Goal: Transaction & Acquisition: Download file/media

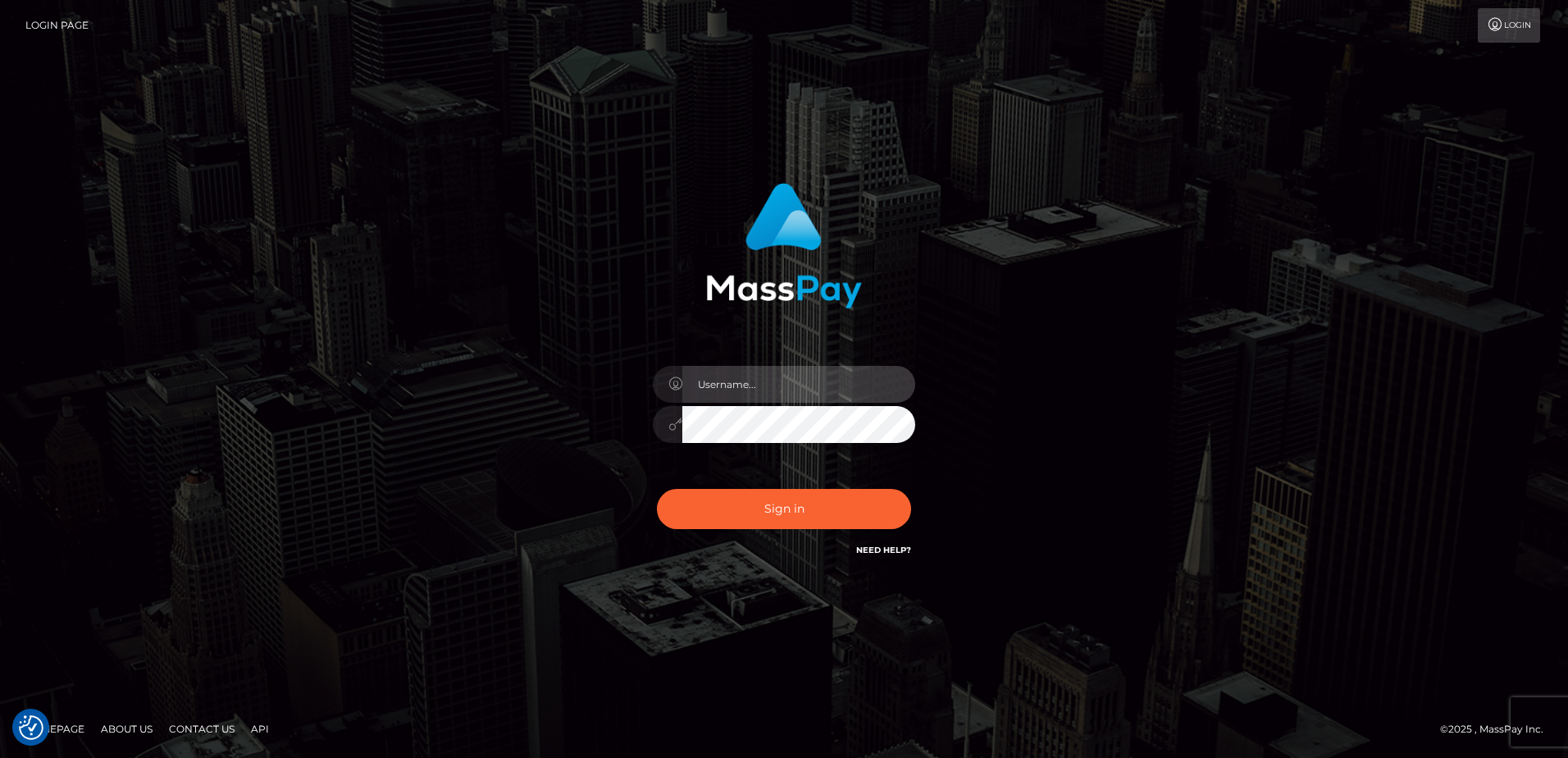
drag, startPoint x: 741, startPoint y: 399, endPoint x: 636, endPoint y: 431, distance: 109.8
click at [741, 399] on input "text" at bounding box center [798, 384] width 232 height 37
paste input "adam.hollo@byborgenterprises.com"
type input "adam.hollo@byborgenterprises.com"
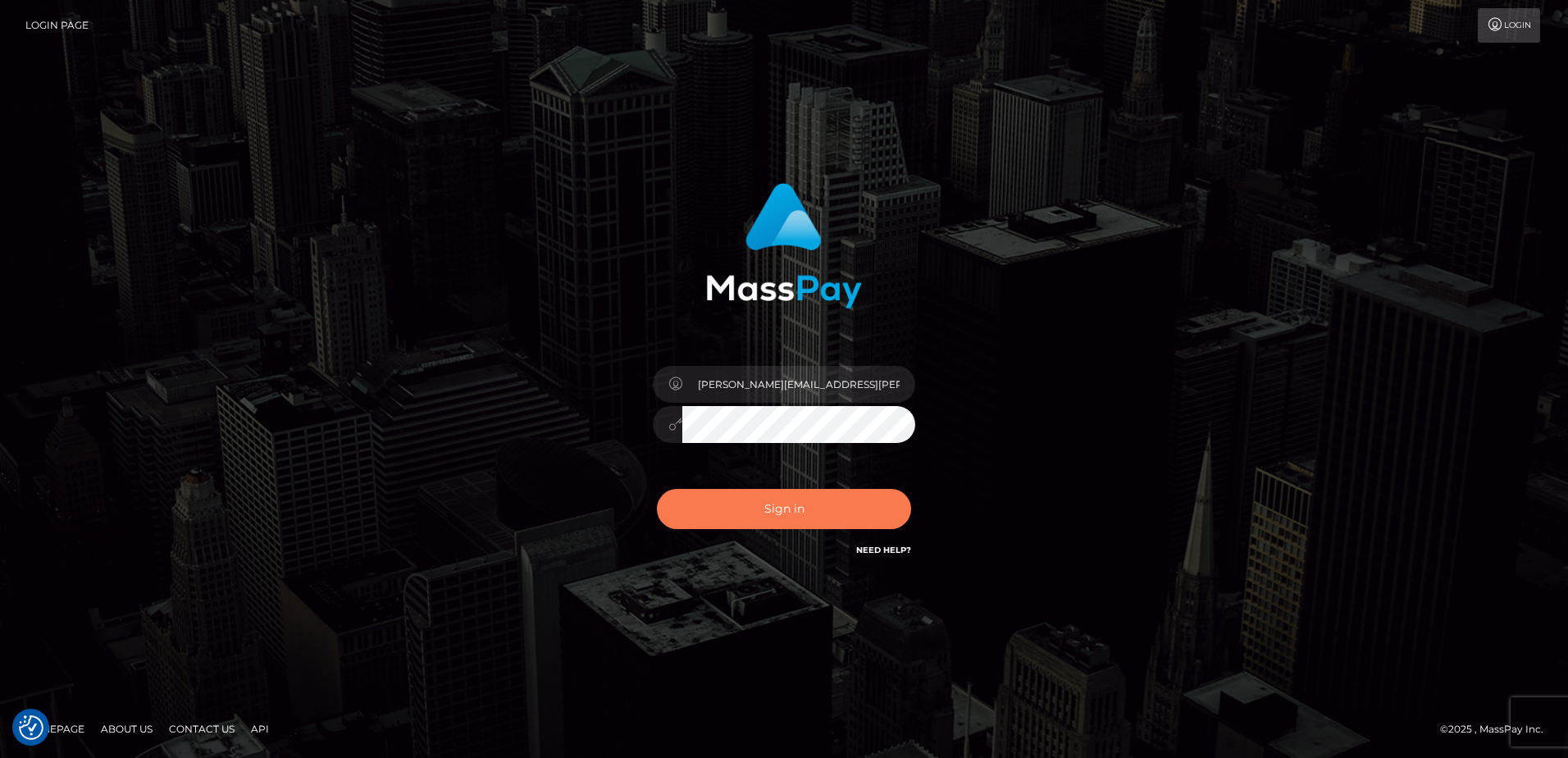
click at [762, 513] on button "Sign in" at bounding box center [784, 509] width 254 height 41
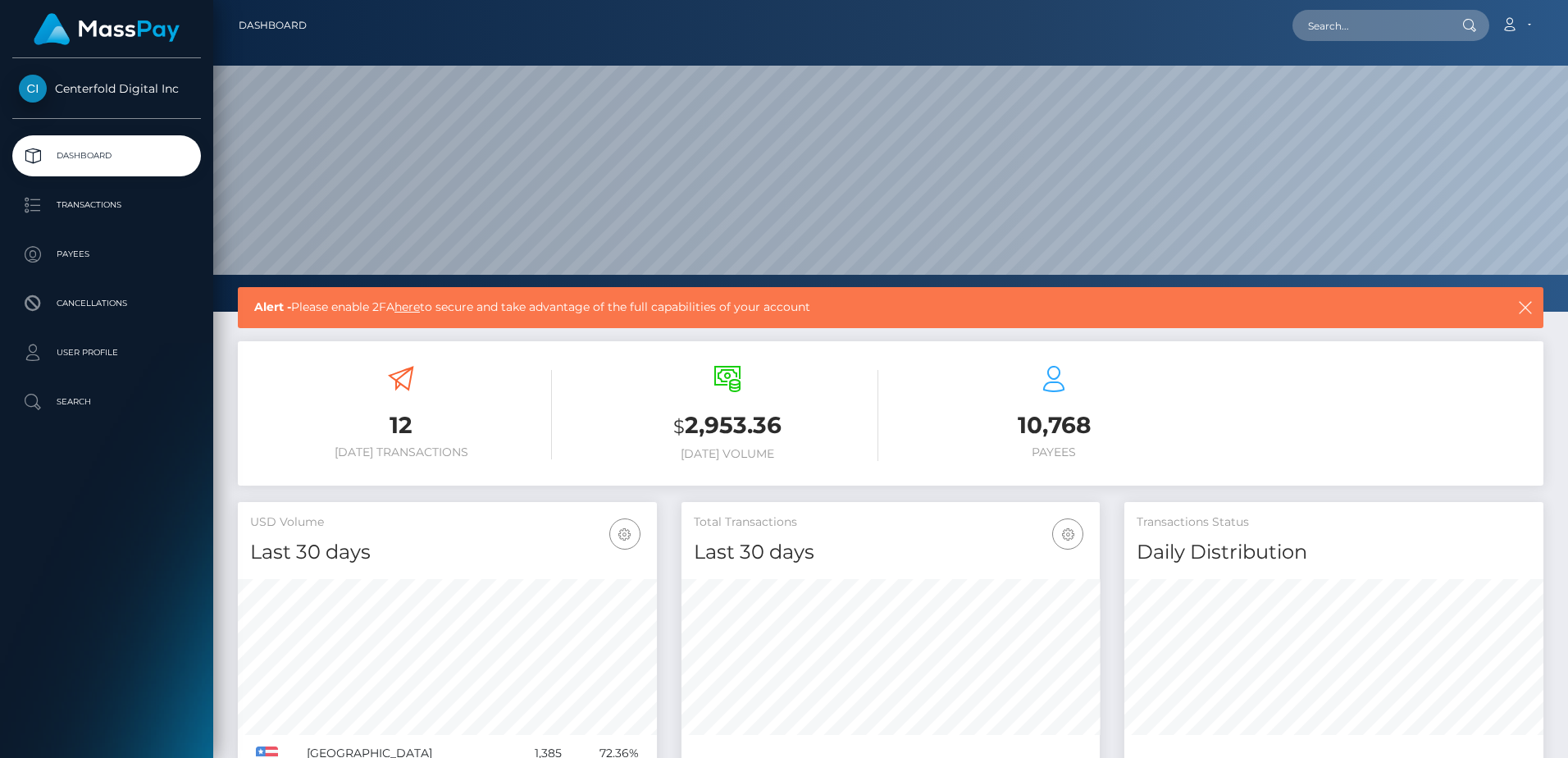
scroll to position [291, 418]
click at [84, 257] on p "Payees" at bounding box center [106, 254] width 175 height 25
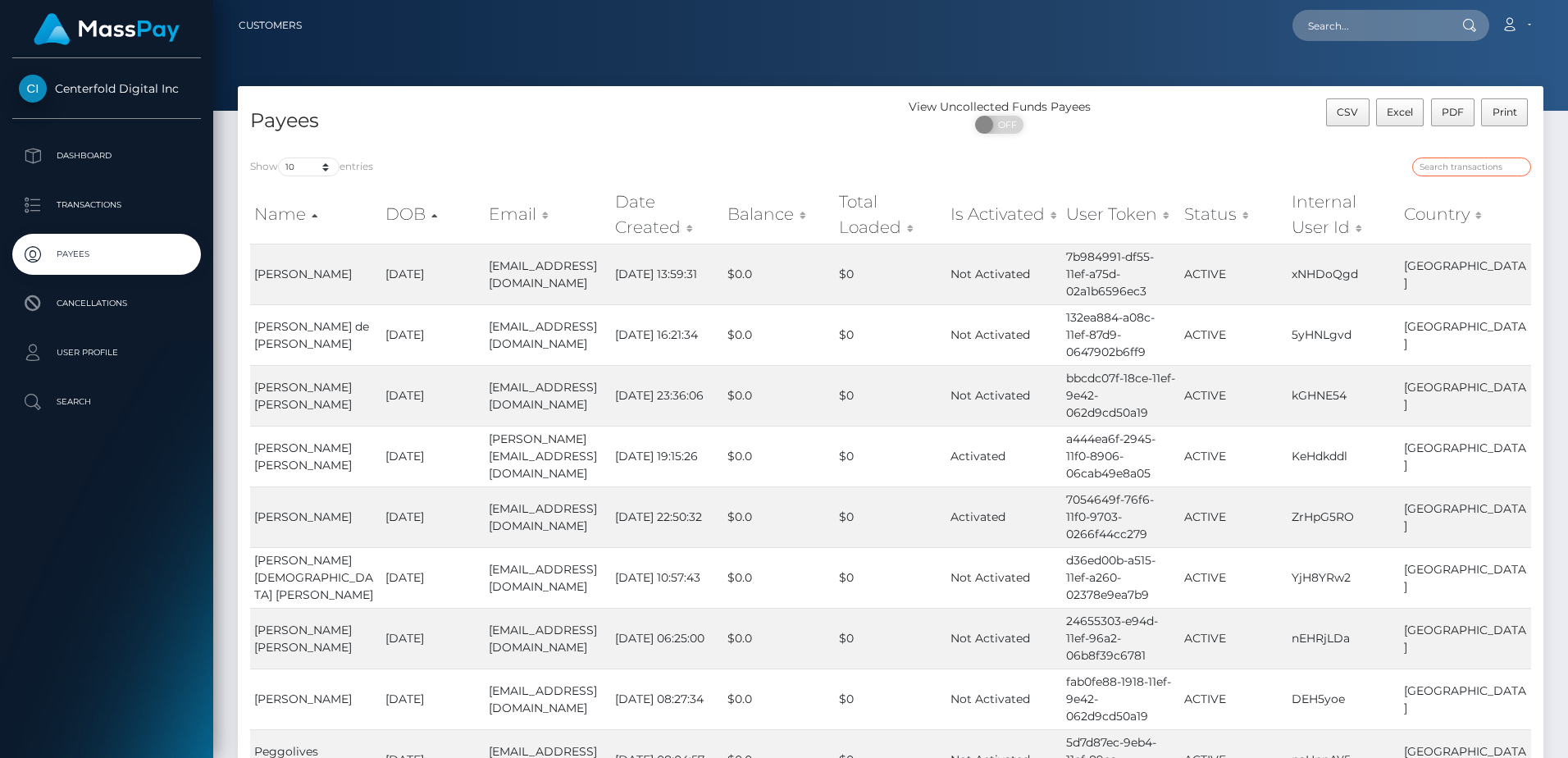
click at [1470, 169] on input "search" at bounding box center [1472, 166] width 119 height 19
paste input "usr_a029a583-01de-11f0-b24e-02f0d179f5a1"
type input "usr_a029a583-01de-11f0-b24e-02f0d179f5a1"
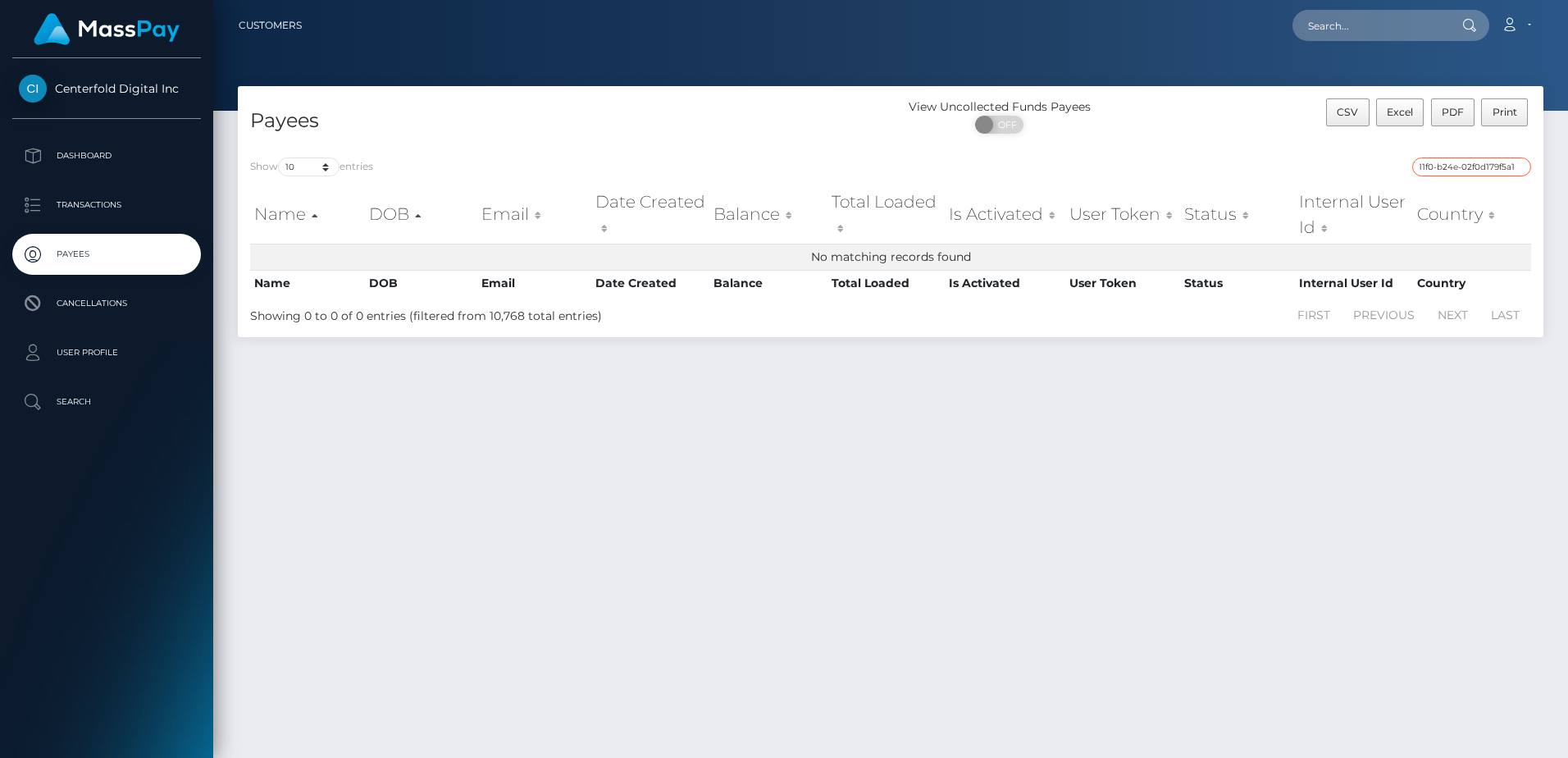
click at [1522, 166] on input "usr_a029a583-01de-11f0-b24e-02f0d179f5a1" at bounding box center [1472, 166] width 119 height 19
click at [1516, 165] on input "usr_a029a583-01de-11f0-b24e-02f0d179f5a1" at bounding box center [1472, 166] width 119 height 19
click at [108, 346] on p "User Profile" at bounding box center [106, 352] width 175 height 25
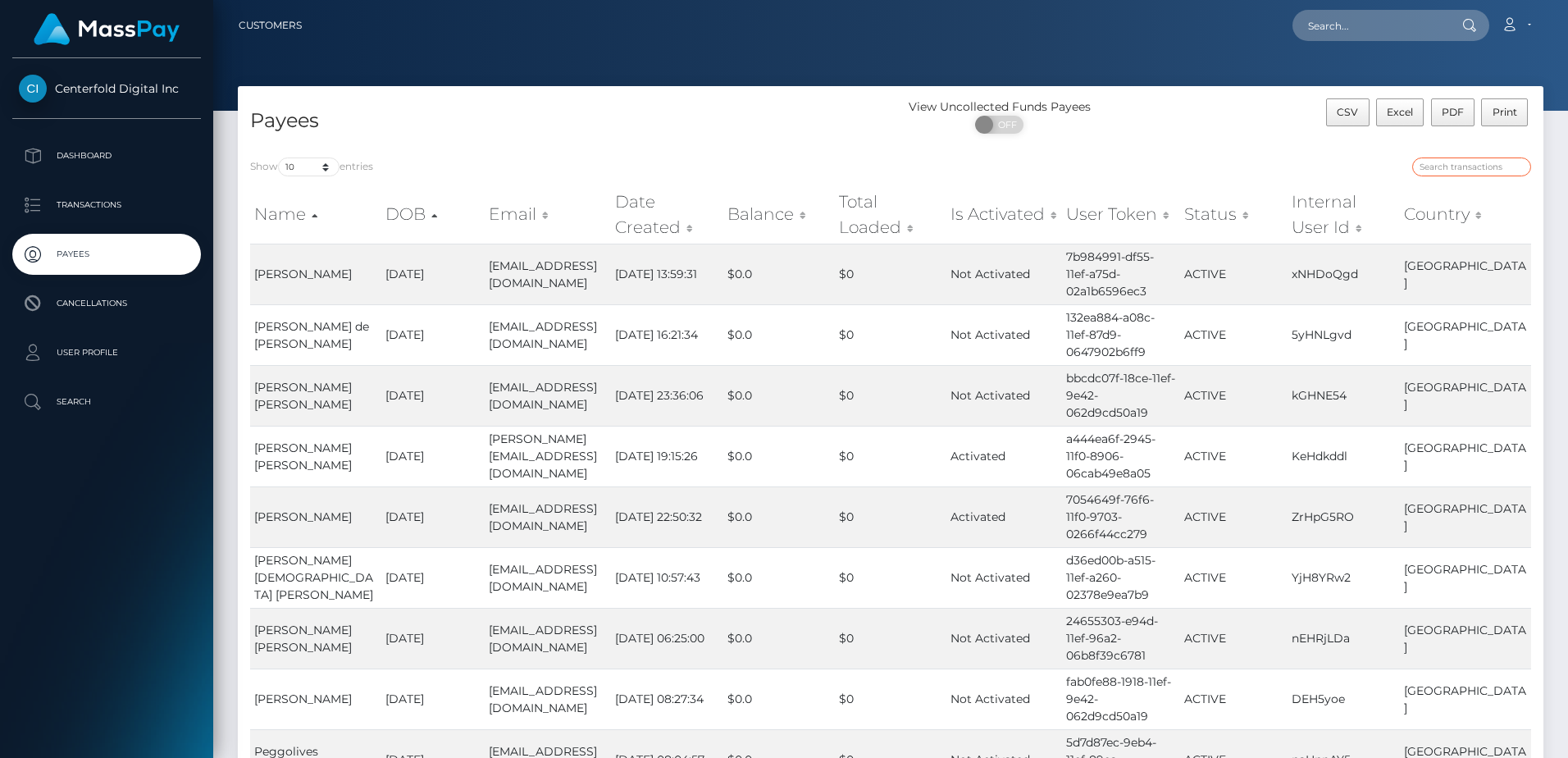
click at [1452, 164] on input "search" at bounding box center [1472, 166] width 119 height 19
paste input "[EMAIL_ADDRESS][DOMAIN_NAME]"
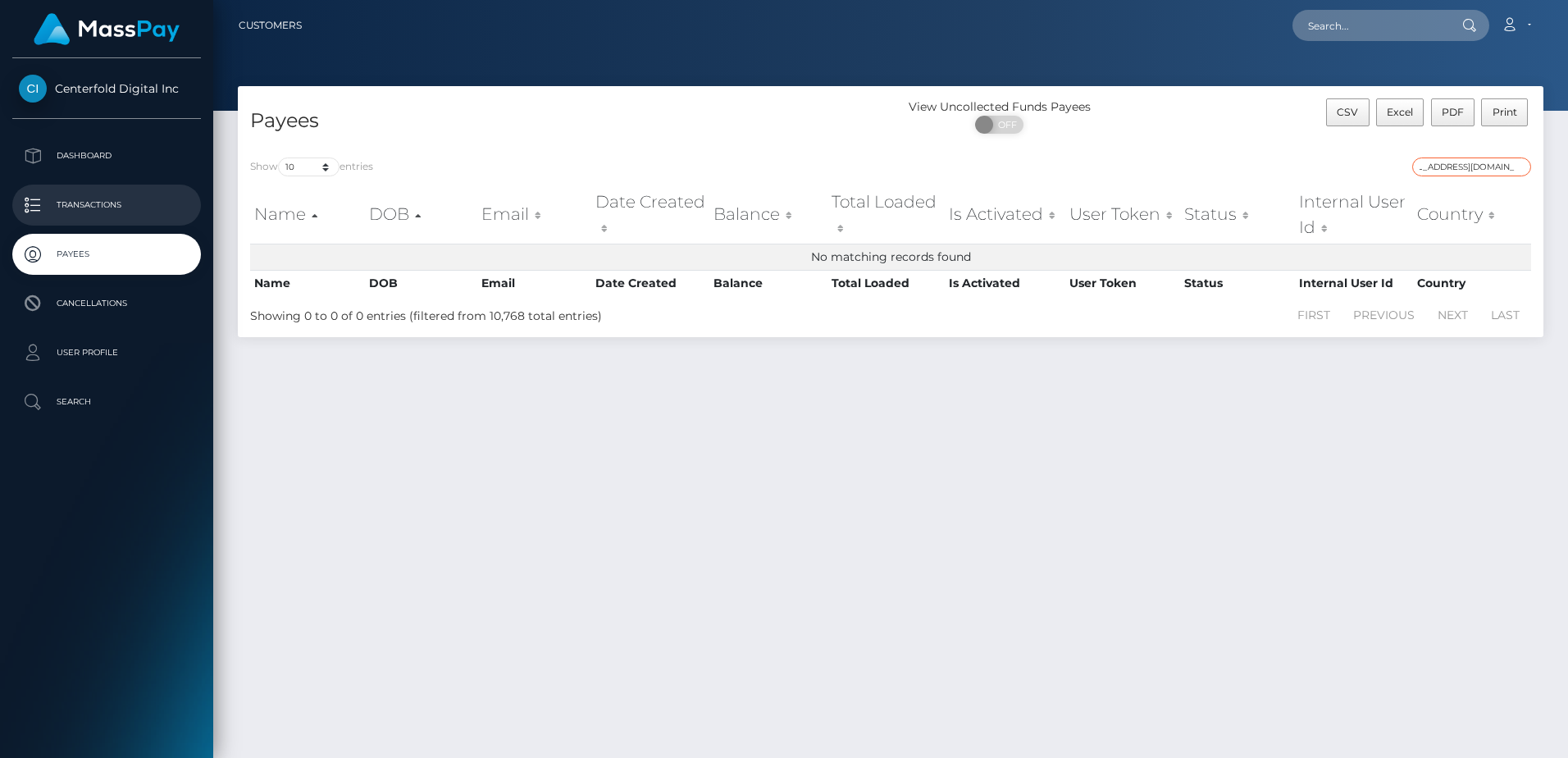
type input "[EMAIL_ADDRESS][DOMAIN_NAME]"
click at [89, 209] on p "Transactions" at bounding box center [106, 205] width 175 height 25
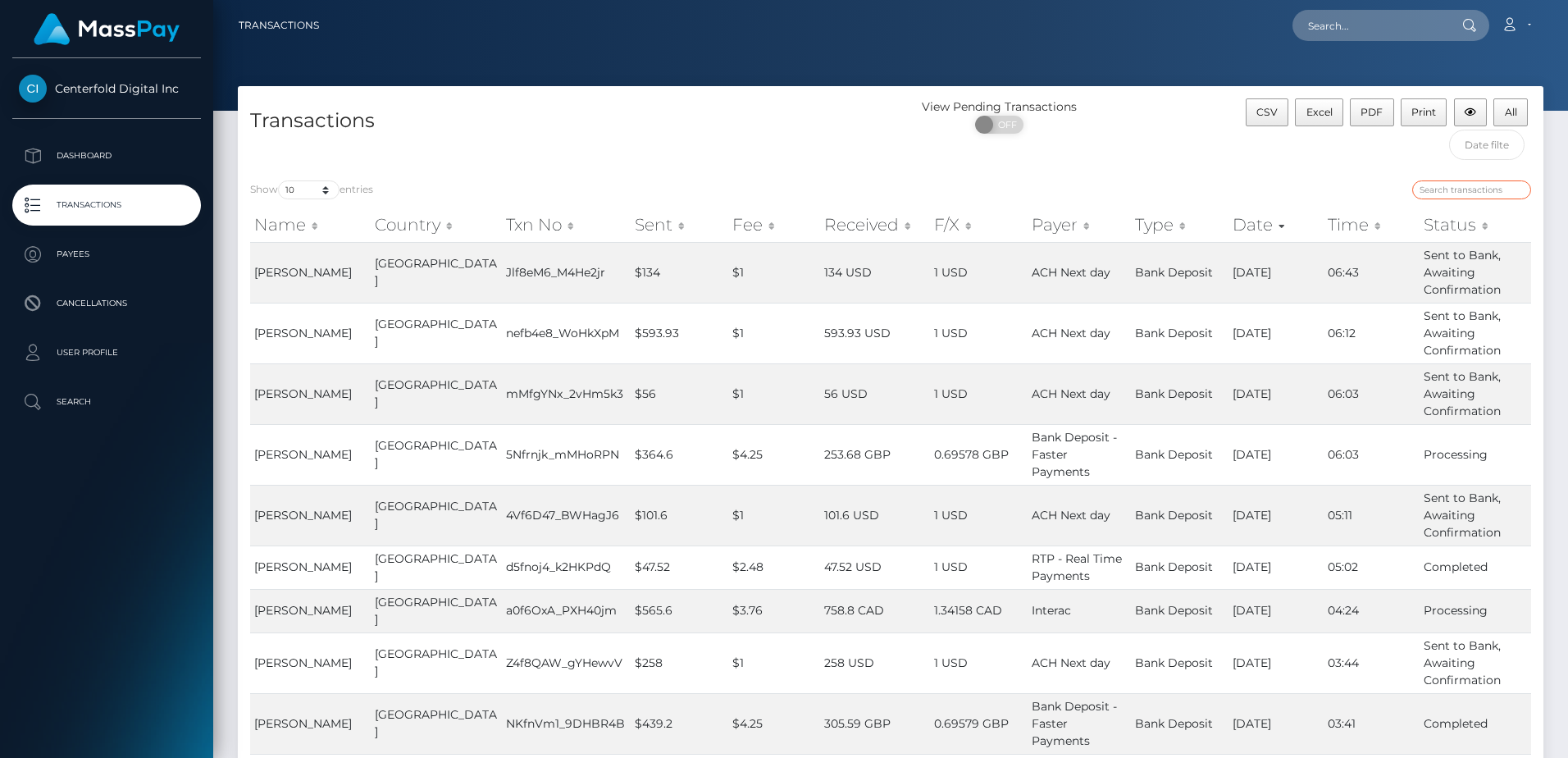
click at [1458, 189] on input "search" at bounding box center [1472, 189] width 119 height 19
paste input "[EMAIL_ADDRESS][DOMAIN_NAME]"
drag, startPoint x: 1482, startPoint y: 190, endPoint x: 1143, endPoint y: 186, distance: 339.0
click at [1143, 186] on div "[EMAIL_ADDRESS][DOMAIN_NAME]" at bounding box center [1217, 191] width 628 height 23
click at [1429, 184] on input "[EMAIL_ADDRESS][DOMAIN_NAME]" at bounding box center [1472, 189] width 119 height 19
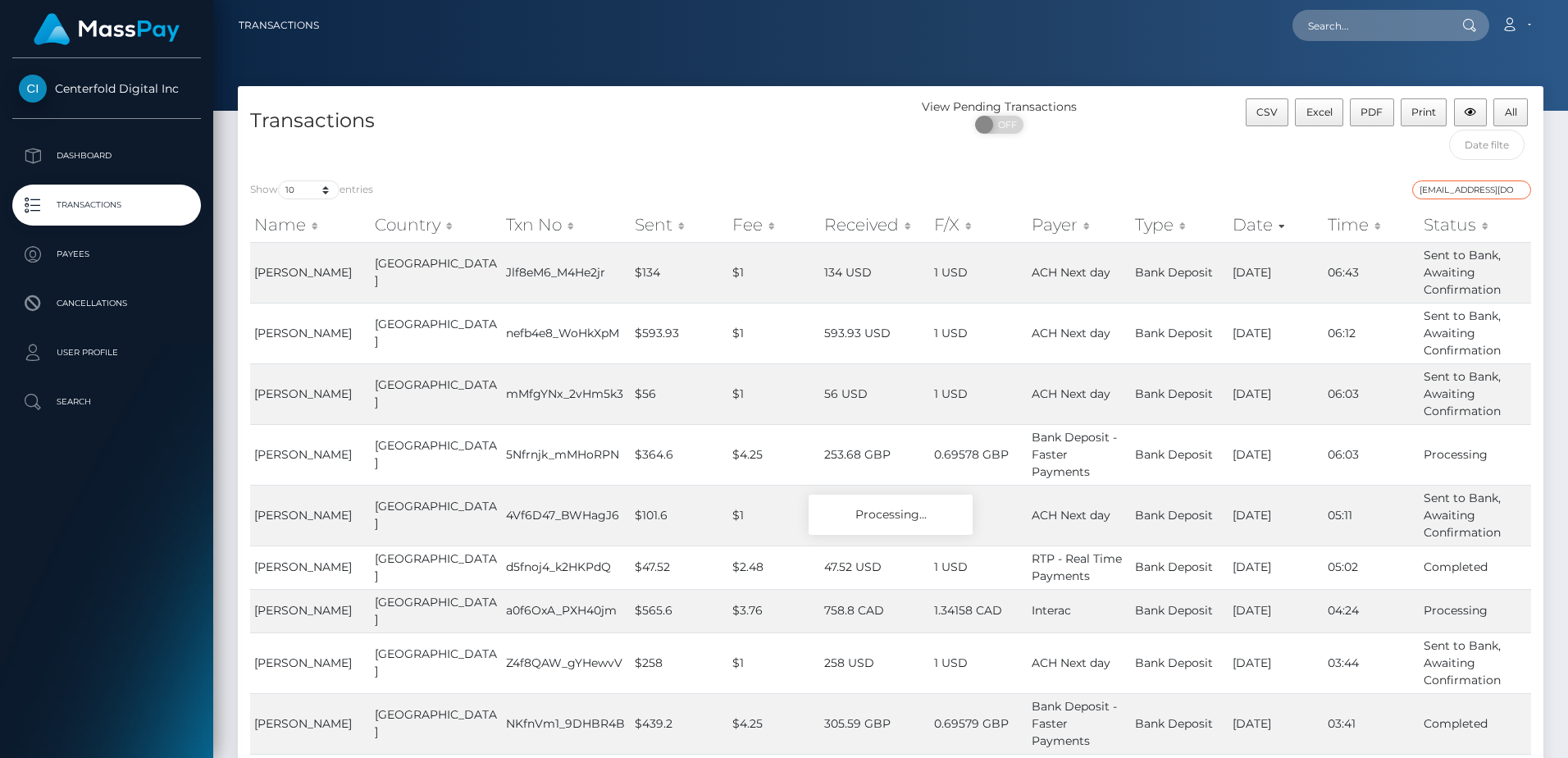
drag, startPoint x: 1441, startPoint y: 187, endPoint x: 823, endPoint y: 183, distance: 618.0
click at [833, 185] on div "Show 10 25 50 100 250 500 1,000 3,500 entries gleiiimaciel@icloud.com" at bounding box center [890, 191] width 1306 height 23
click at [1458, 189] on input "gleiiimaciel@icloud.com" at bounding box center [1472, 189] width 119 height 19
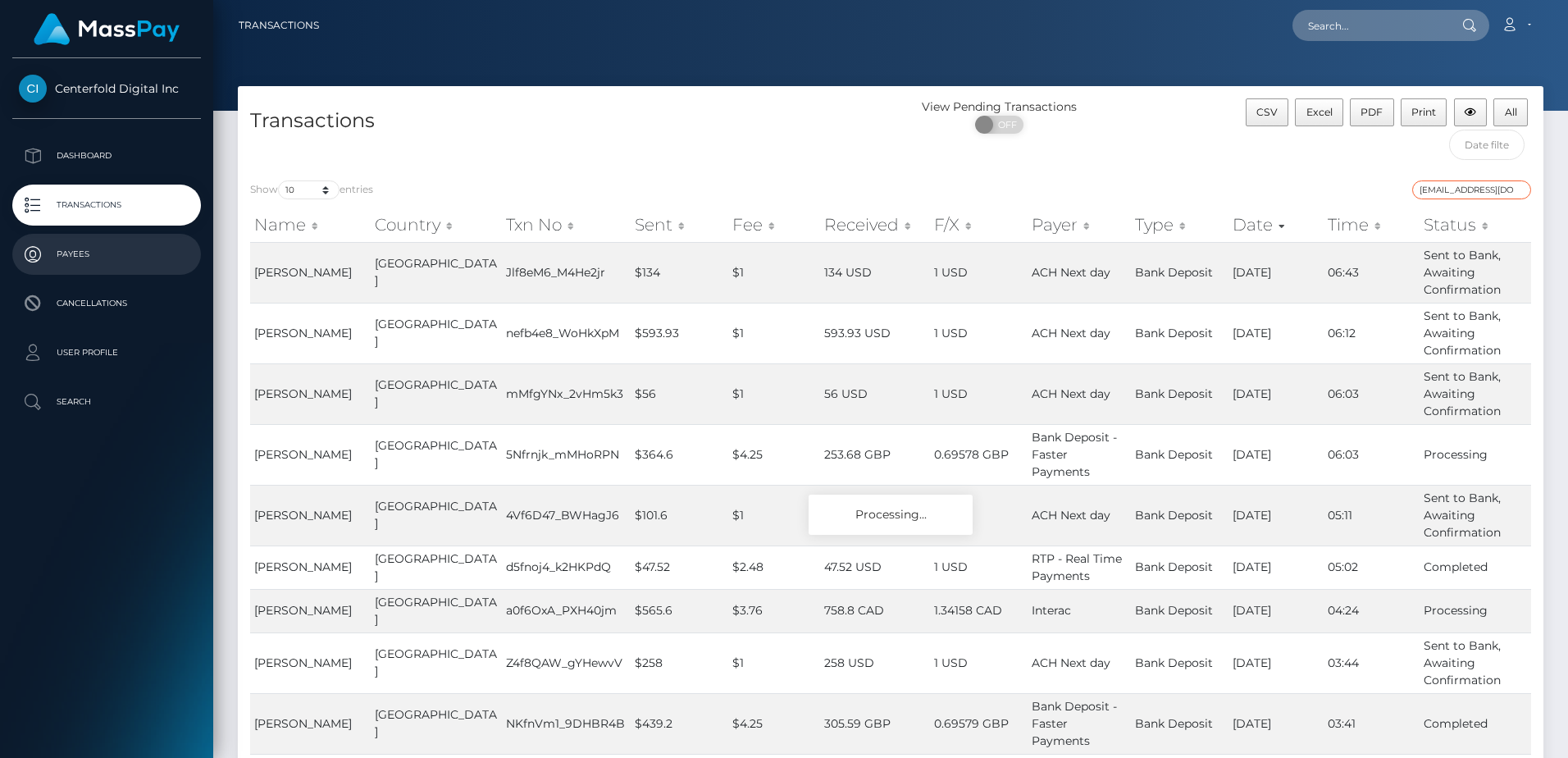
type input "gleiiimaciel@icloud.com"
click at [117, 252] on p "Payees" at bounding box center [106, 254] width 175 height 25
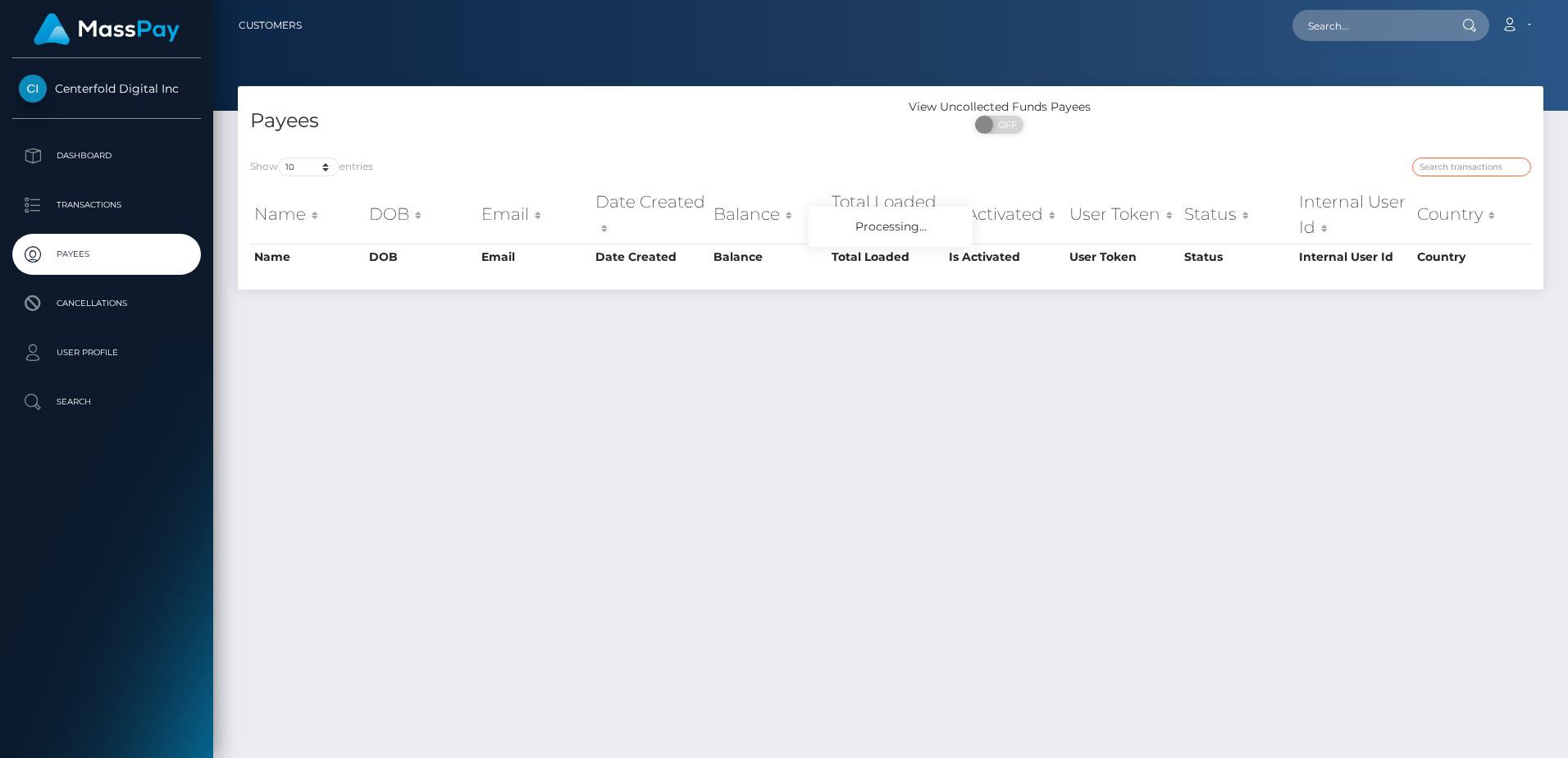
click at [1446, 170] on input "search" at bounding box center [1472, 166] width 119 height 19
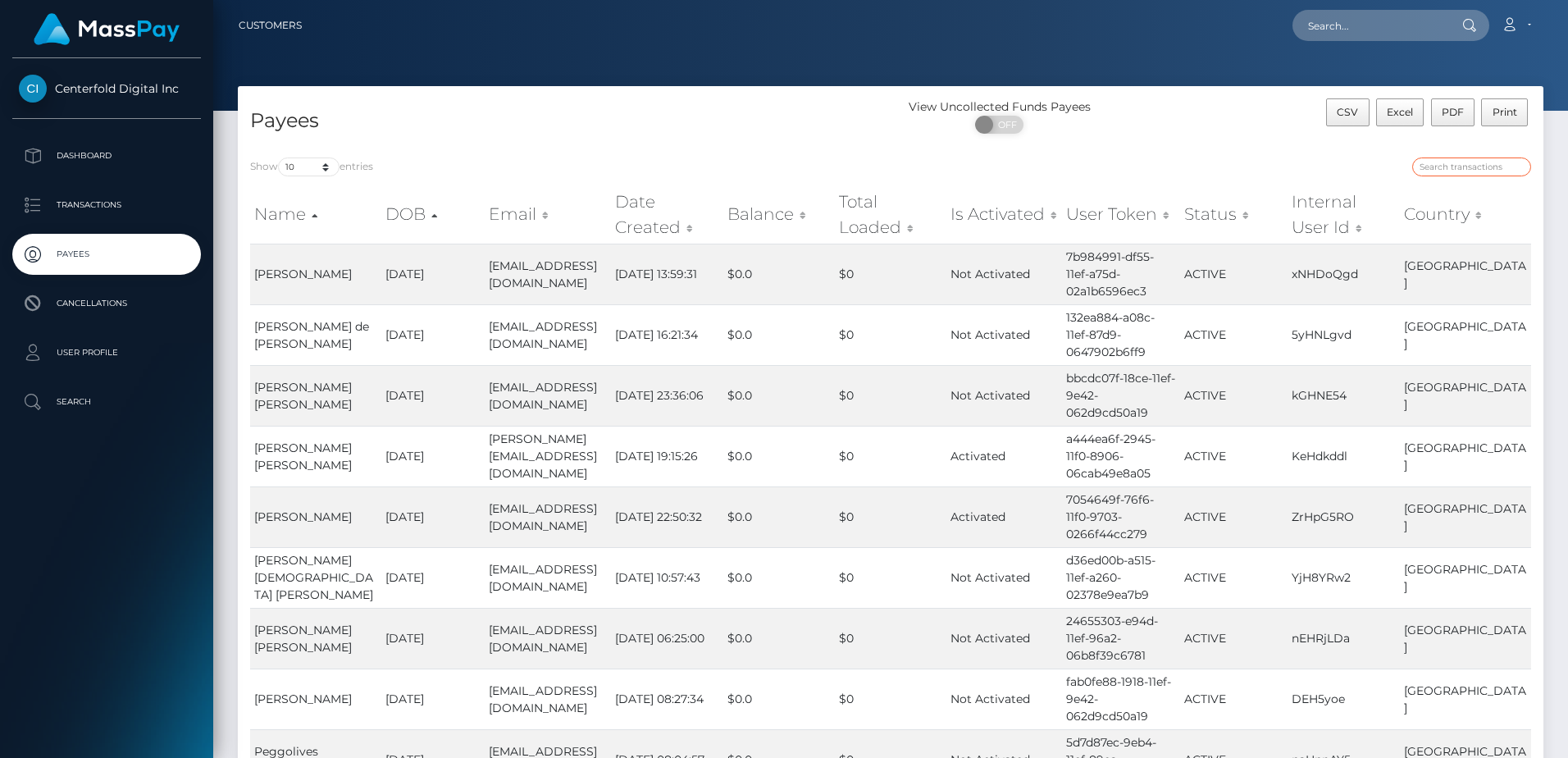
paste input "[EMAIL_ADDRESS][DOMAIN_NAME]"
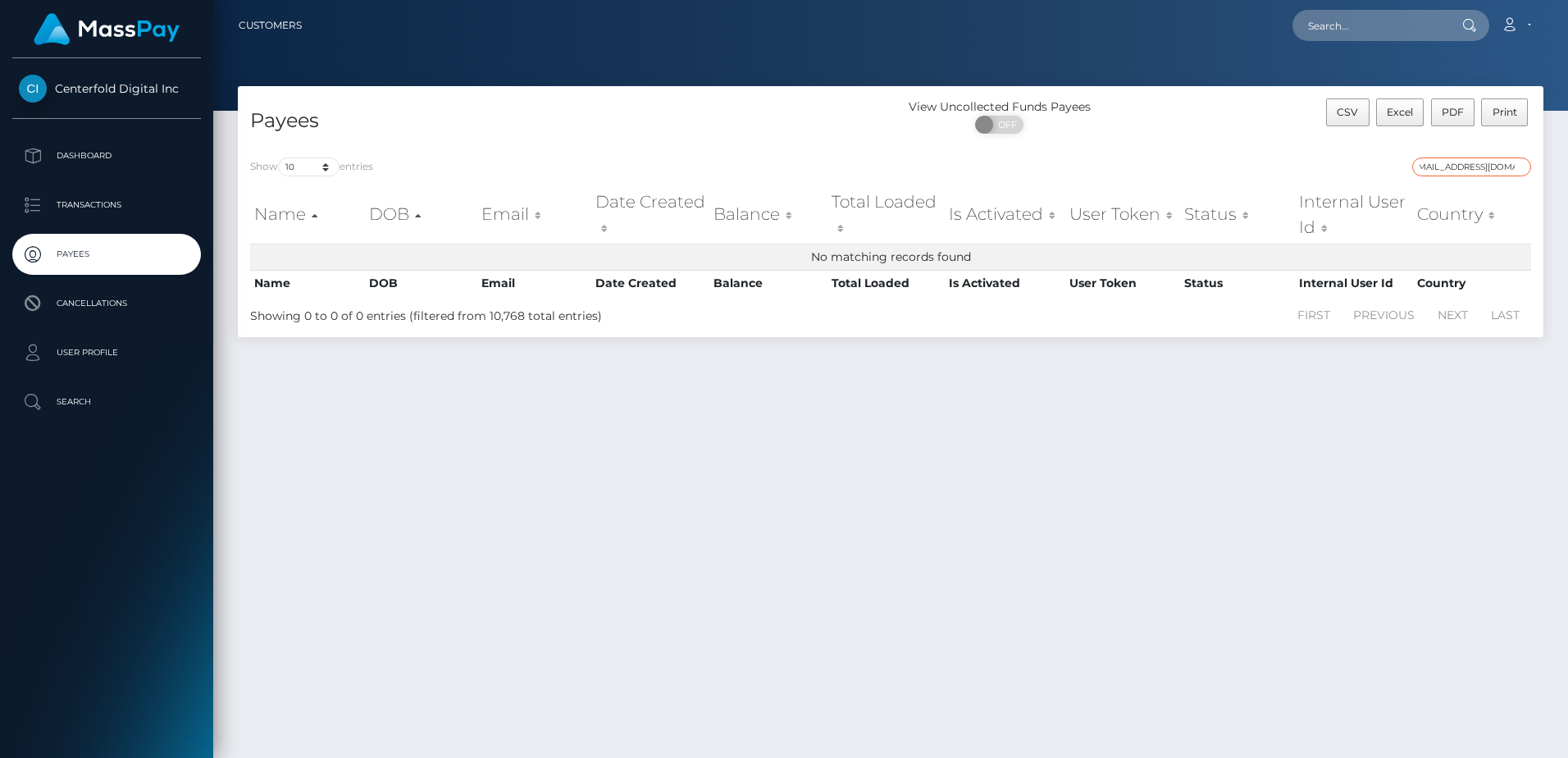
type input "[EMAIL_ADDRESS][DOMAIN_NAME]"
click at [104, 256] on p "Payees" at bounding box center [106, 254] width 175 height 25
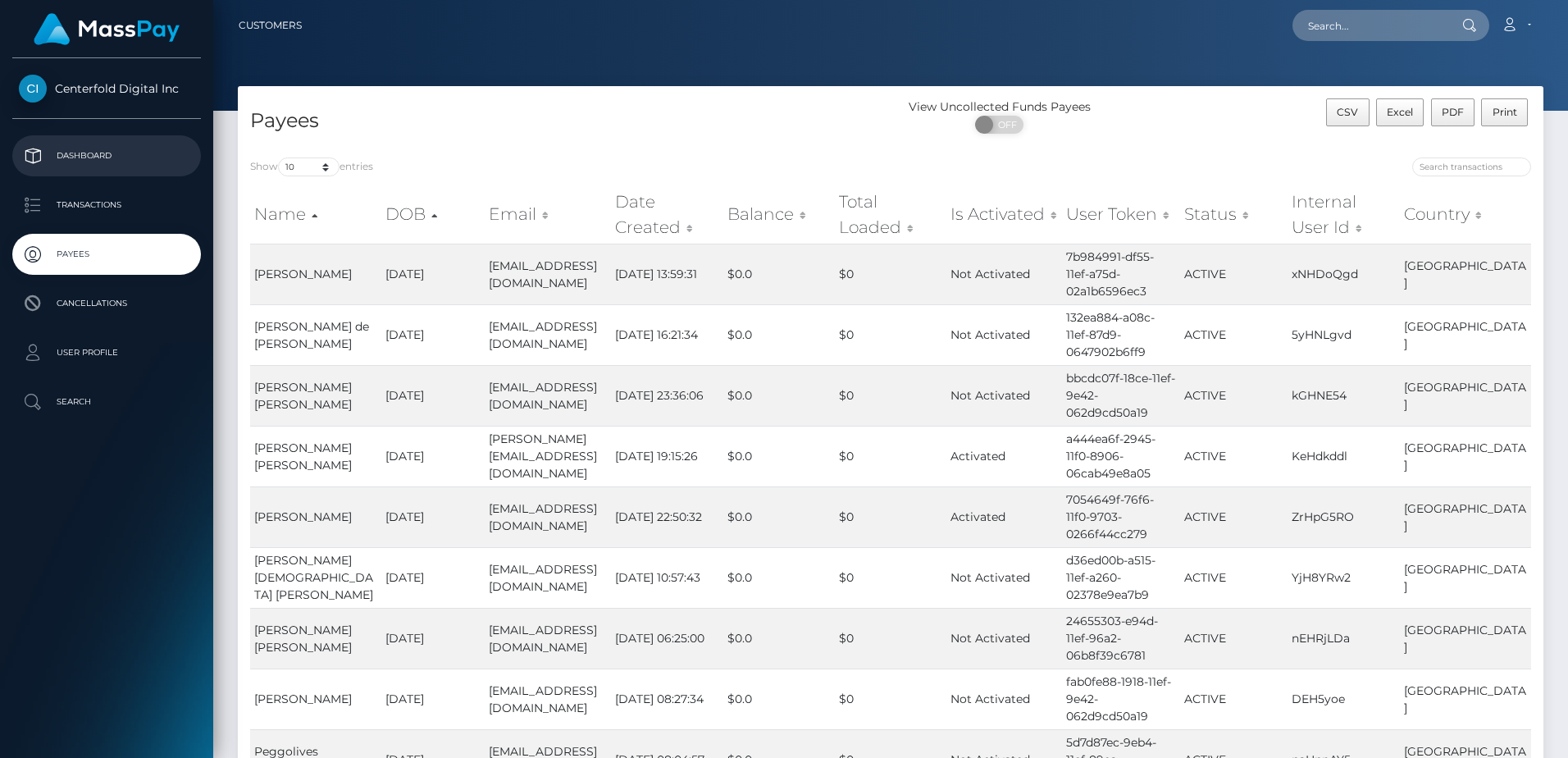
click at [91, 147] on p "Dashboard" at bounding box center [106, 155] width 175 height 25
click at [99, 159] on p "Dashboard" at bounding box center [106, 155] width 175 height 25
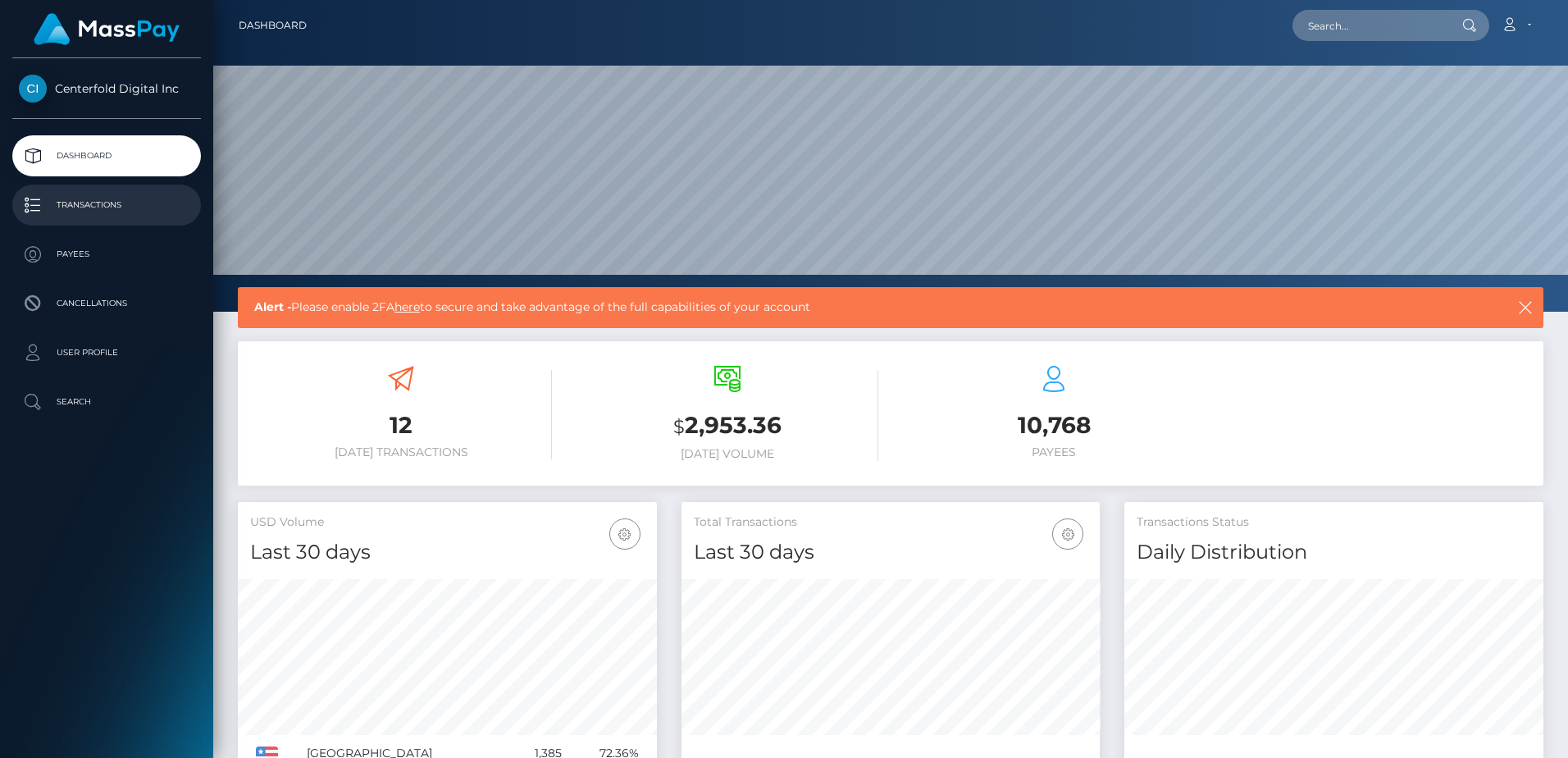
click at [99, 204] on p "Transactions" at bounding box center [106, 205] width 175 height 25
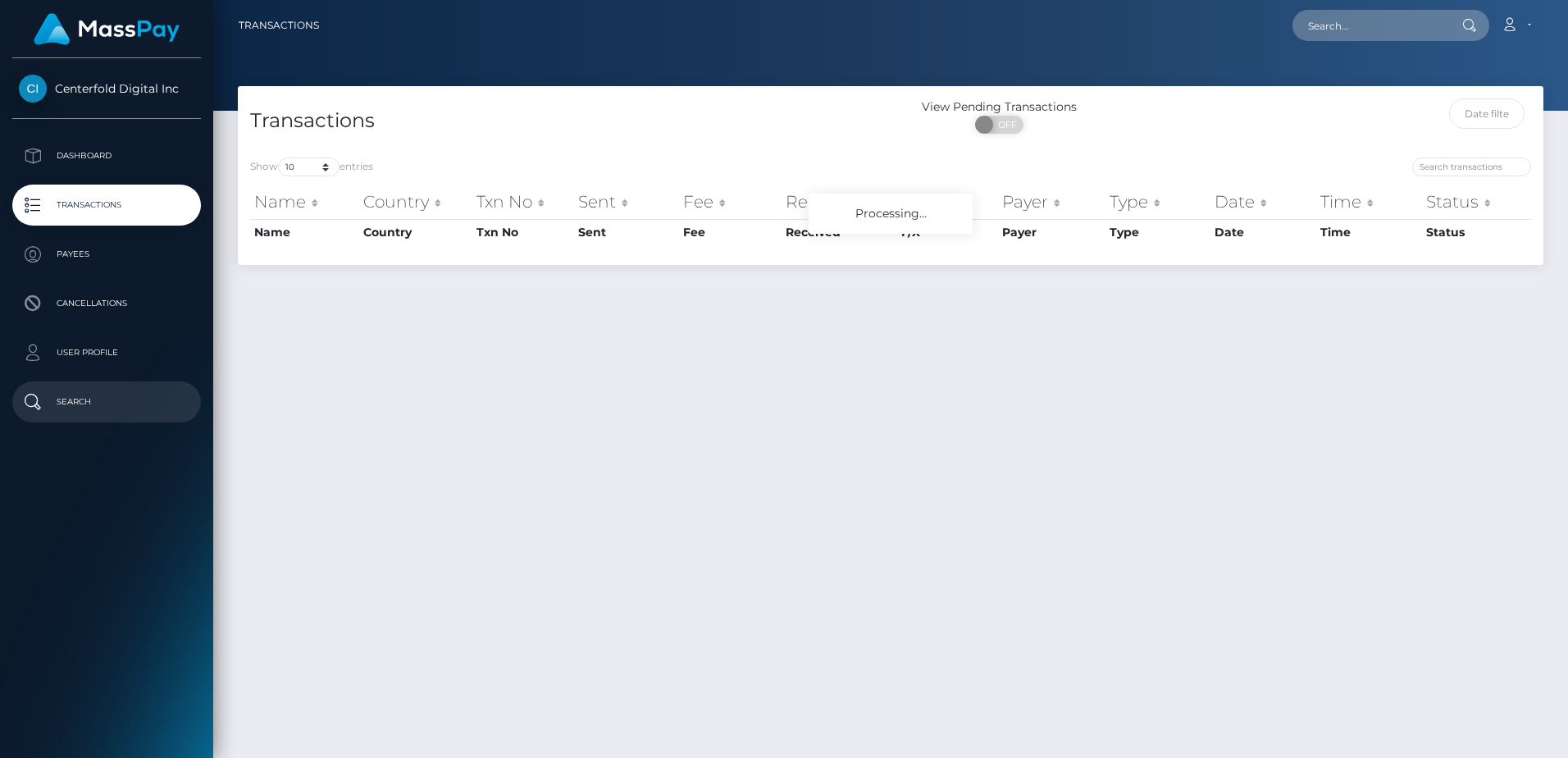
click at [82, 409] on p "Search" at bounding box center [106, 402] width 175 height 25
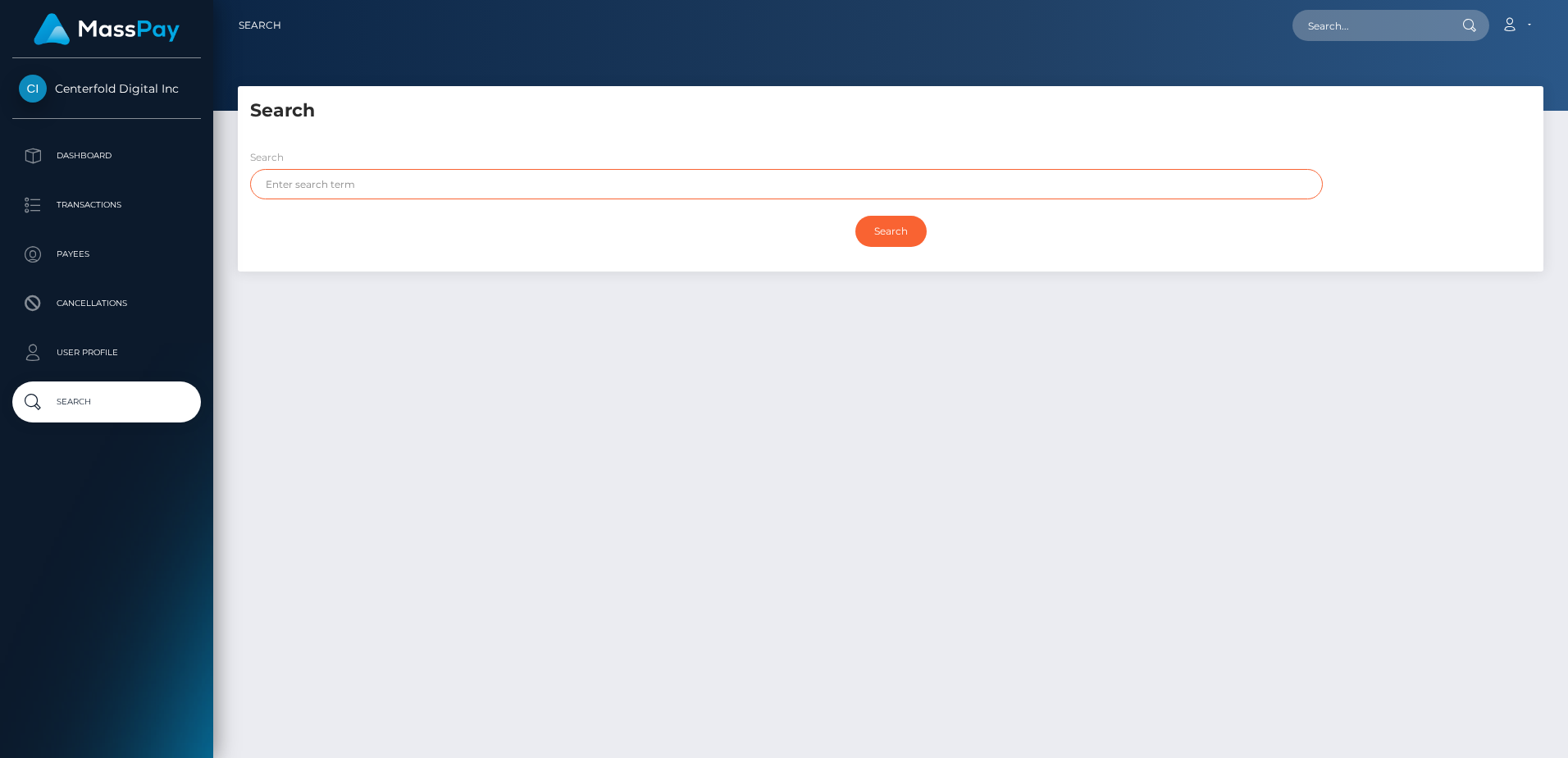
click at [329, 180] on input "text" at bounding box center [786, 184] width 1073 height 31
paste input "[EMAIL_ADDRESS][DOMAIN_NAME]"
drag, startPoint x: 360, startPoint y: 185, endPoint x: 46, endPoint y: 175, distance: 314.2
click at [47, 175] on div "Centerfold Digital Inc Dashboard Transactions Payees Cancellations User Profile" at bounding box center [784, 379] width 1568 height 758
type input "e"
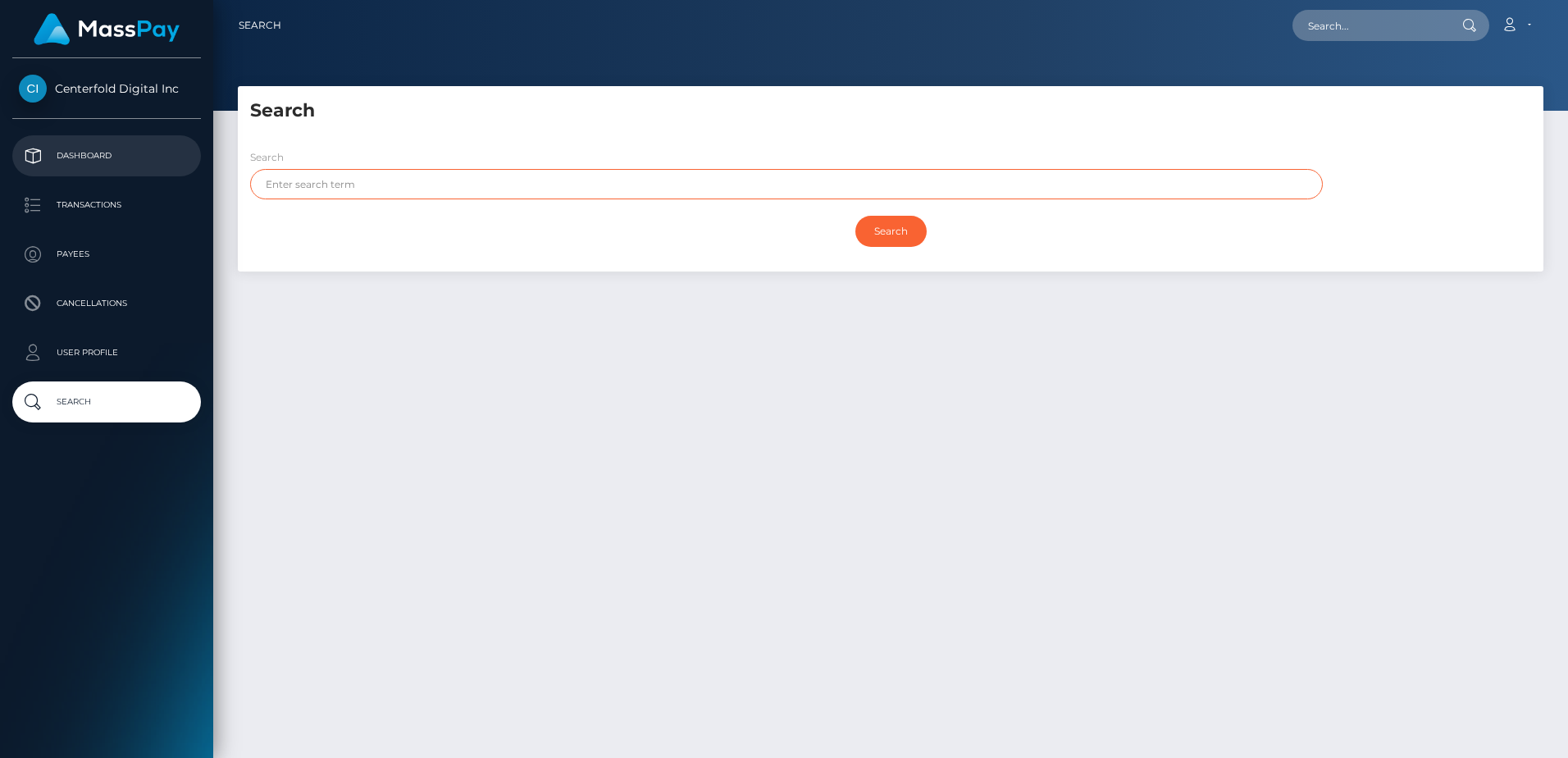
paste input "[EMAIL_ADDRESS][DOMAIN_NAME]"
type input "[EMAIL_ADDRESS][DOMAIN_NAME]"
click at [923, 238] on input "Search" at bounding box center [891, 232] width 71 height 32
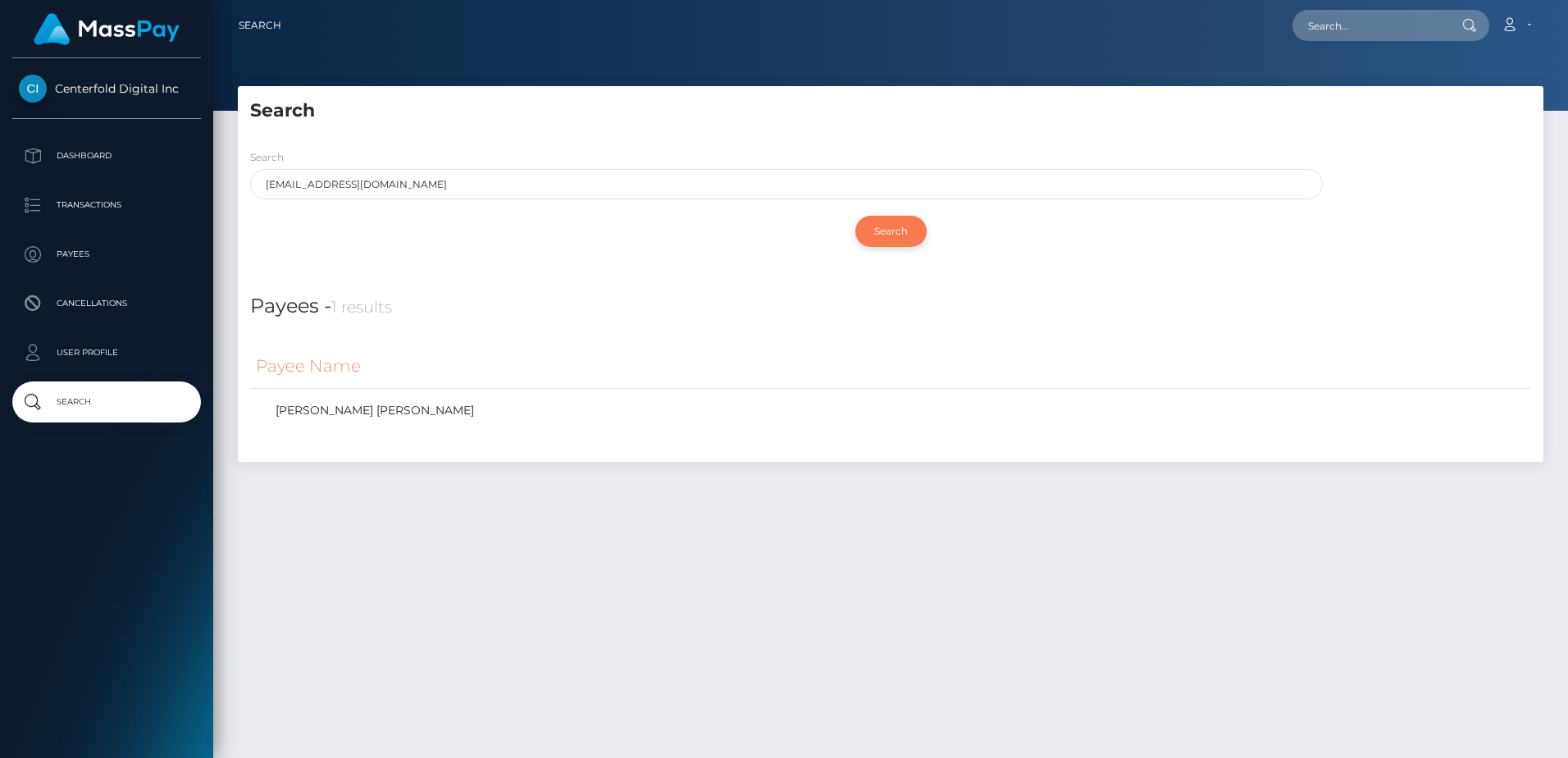
click at [907, 237] on input "Search" at bounding box center [891, 232] width 71 height 32
click at [368, 310] on small "1 results" at bounding box center [361, 307] width 60 height 20
click at [324, 362] on th "Payee Name" at bounding box center [890, 366] width 1281 height 46
click at [350, 421] on link "Gleise rodrigues maciel da silva" at bounding box center [891, 411] width 1270 height 24
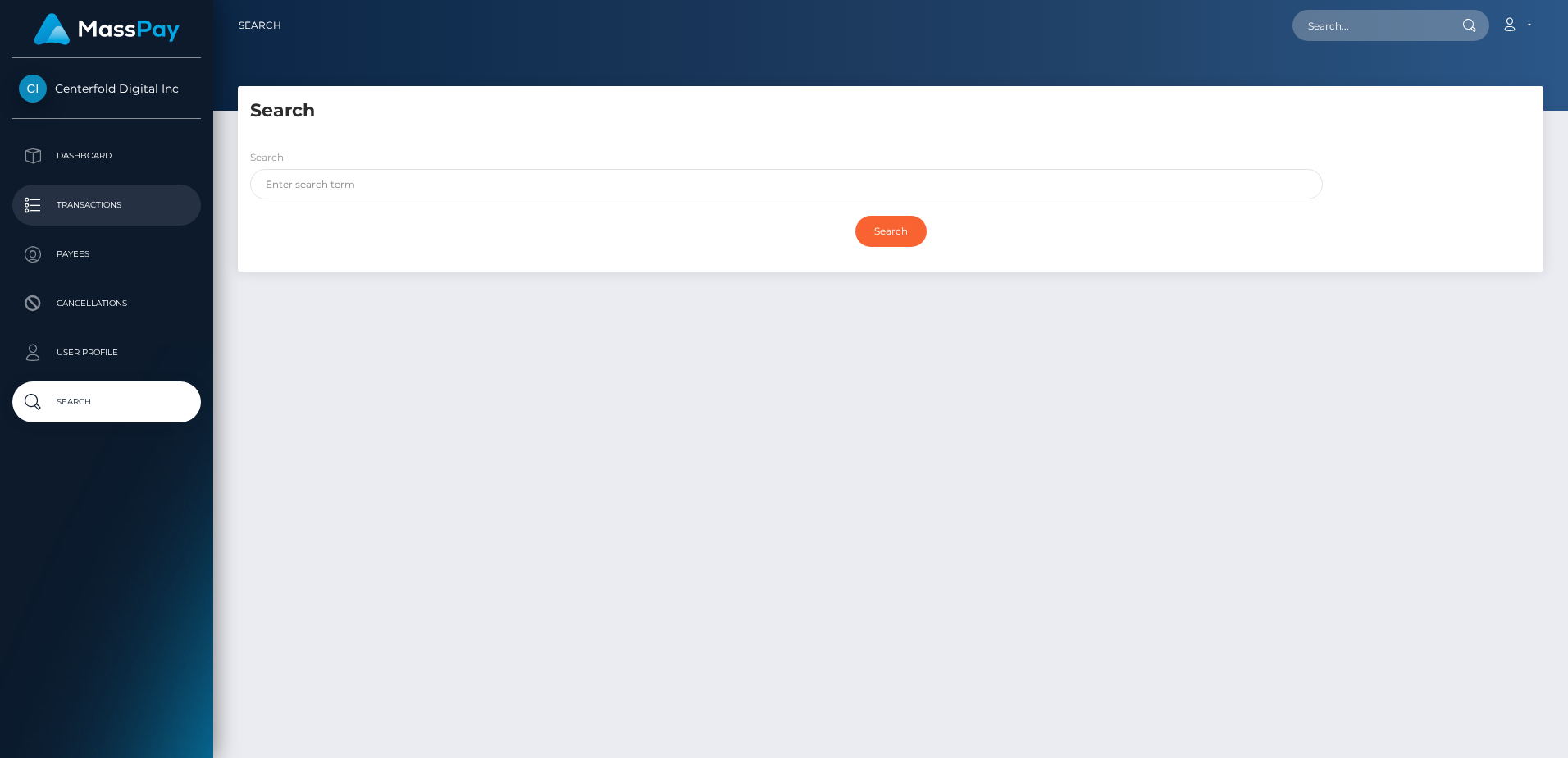
click at [102, 194] on p "Transactions" at bounding box center [106, 205] width 175 height 25
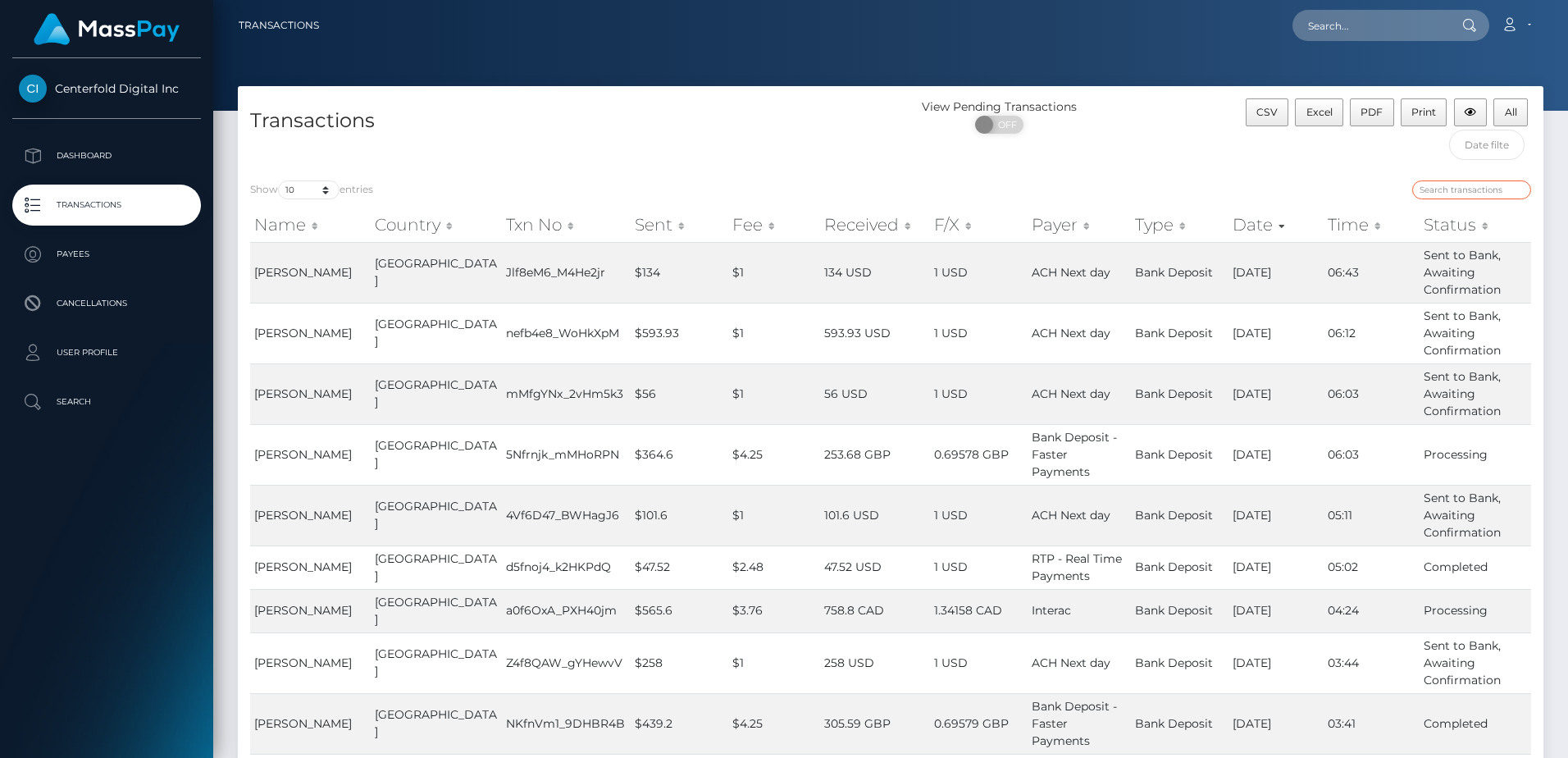
click at [1453, 187] on input "search" at bounding box center [1472, 189] width 119 height 19
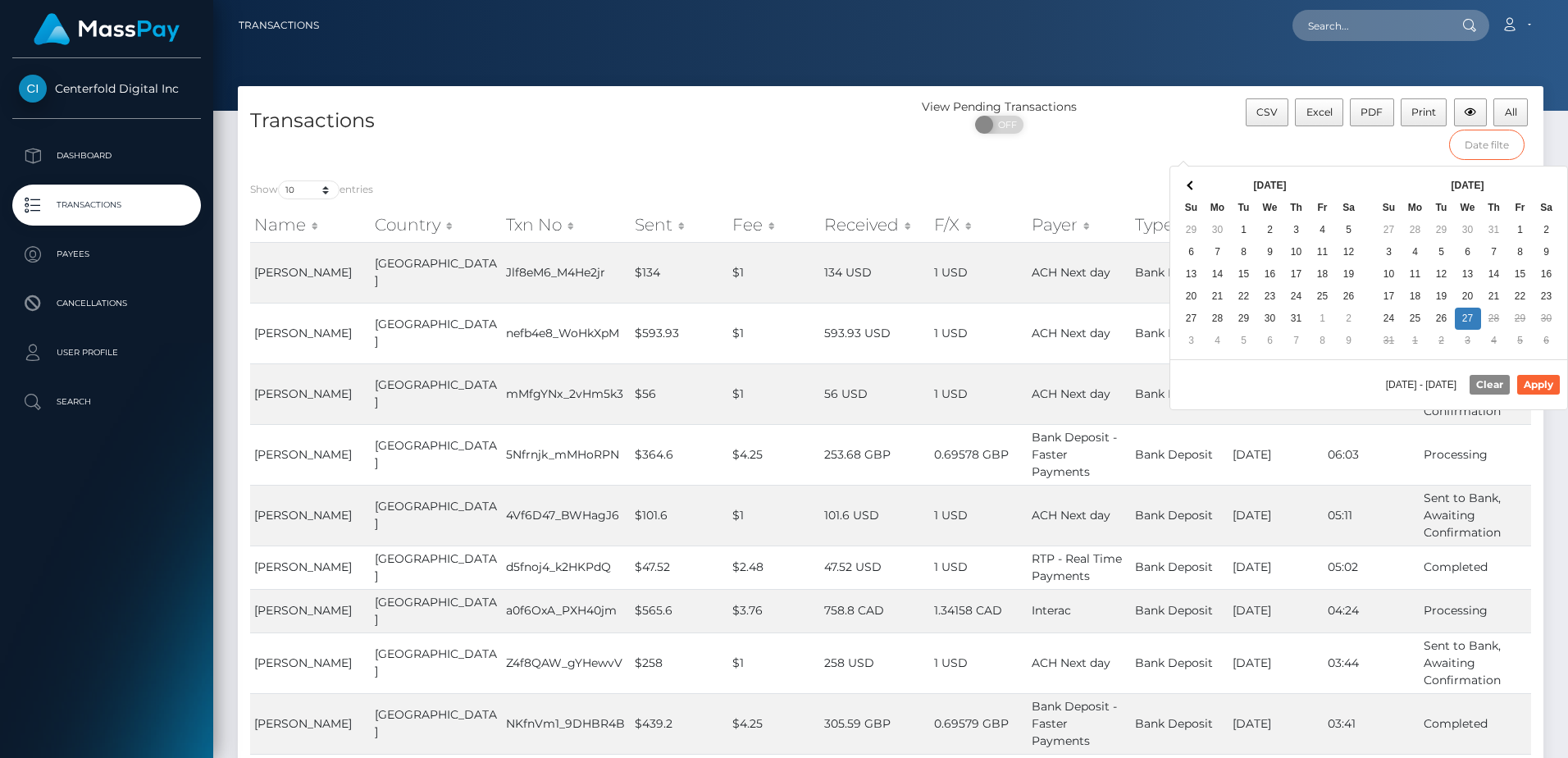
click at [1480, 141] on input "text" at bounding box center [1487, 144] width 75 height 31
click at [1249, 178] on th "[DATE]" at bounding box center [1270, 186] width 132 height 22
click at [1534, 387] on button "Apply" at bounding box center [1538, 385] width 43 height 20
type input "[DATE] - [DATE]"
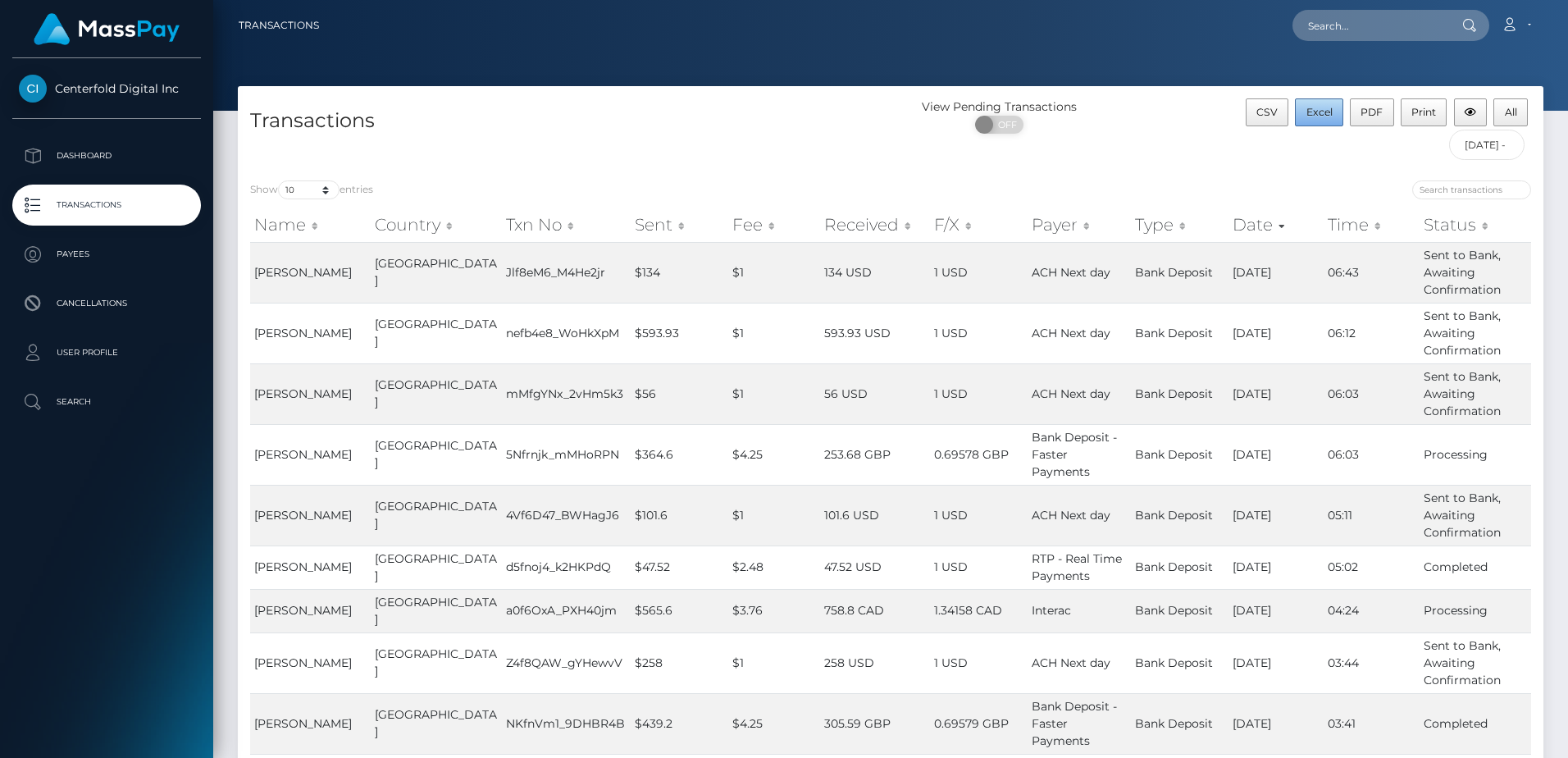
click at [1321, 114] on span "Excel" at bounding box center [1320, 112] width 27 height 12
click at [309, 192] on select "10 25 50 100 250 500 1,000 3,500" at bounding box center [309, 189] width 61 height 19
select select "3500"
click at [280, 180] on select "10 25 50 100 250 500 1,000 3,500" at bounding box center [309, 189] width 61 height 19
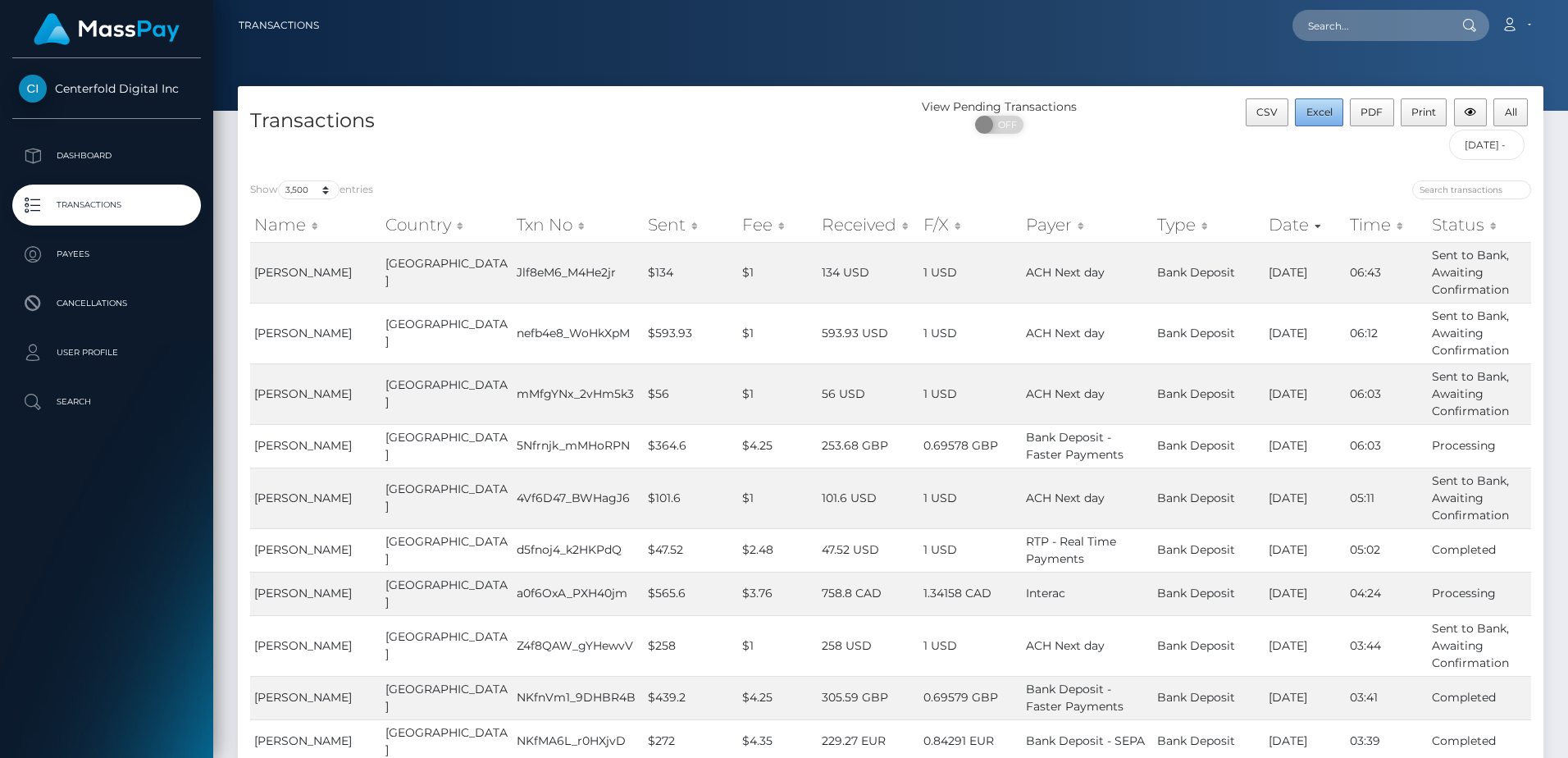
click at [1321, 108] on span "Excel" at bounding box center [1320, 112] width 27 height 12
